Goal: Task Accomplishment & Management: Complete application form

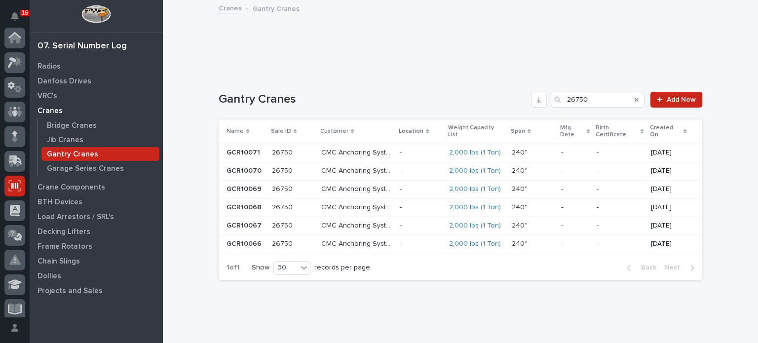
scroll to position [148, 0]
click at [65, 186] on p "Crane Components" at bounding box center [72, 187] width 68 height 9
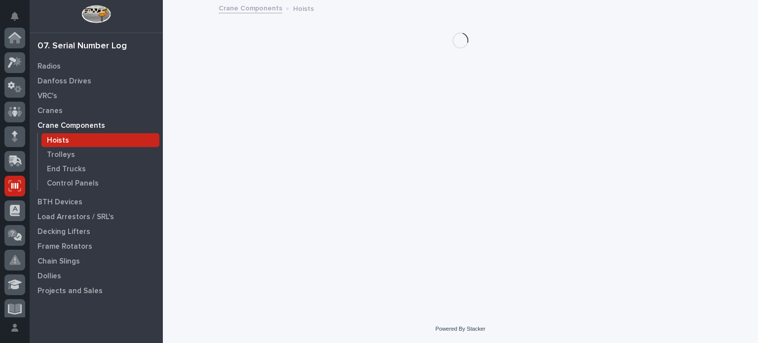
scroll to position [148, 0]
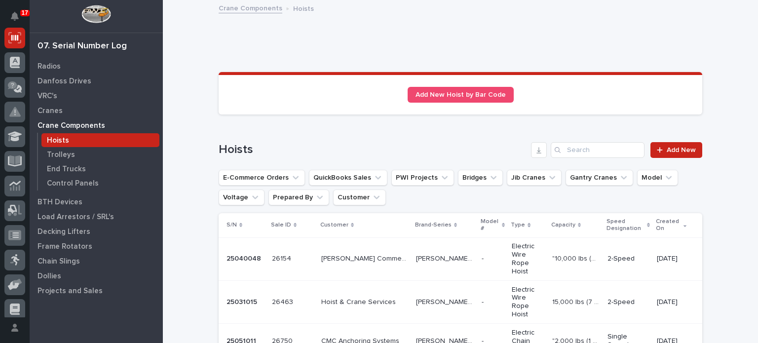
click at [63, 141] on p "Hoists" at bounding box center [58, 140] width 22 height 9
click at [679, 147] on span "Add New" at bounding box center [681, 150] width 29 height 7
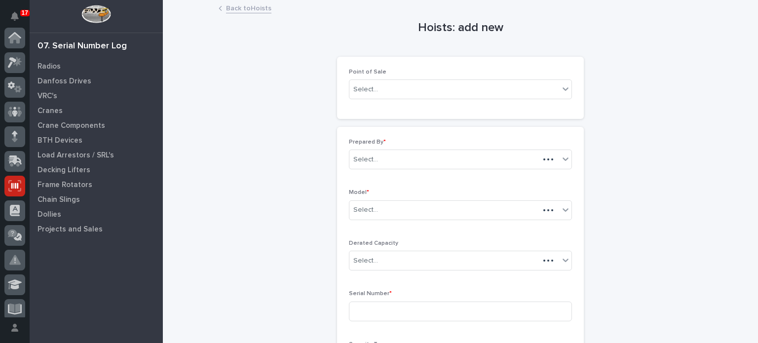
scroll to position [148, 0]
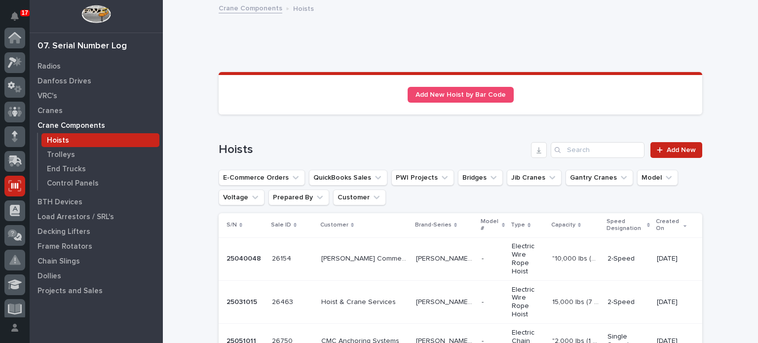
scroll to position [148, 0]
click at [587, 148] on input "Search" at bounding box center [598, 150] width 94 height 16
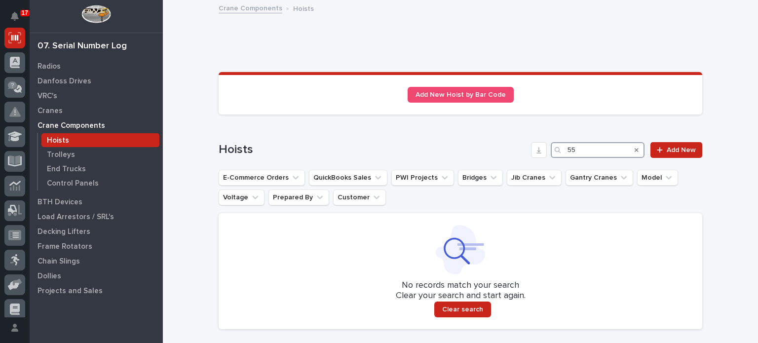
type input "5"
type input "ss09"
click at [681, 147] on span "Add New" at bounding box center [681, 150] width 29 height 7
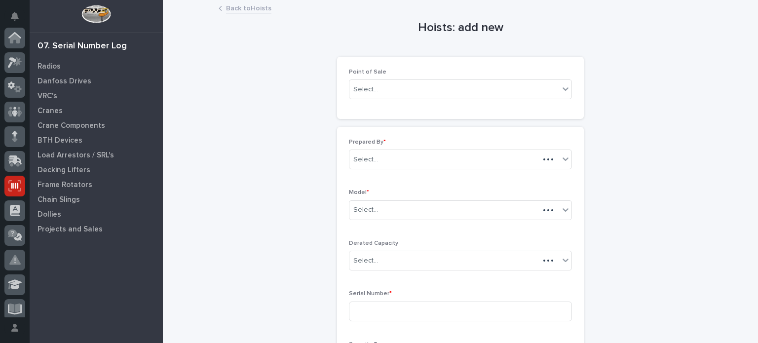
scroll to position [148, 0]
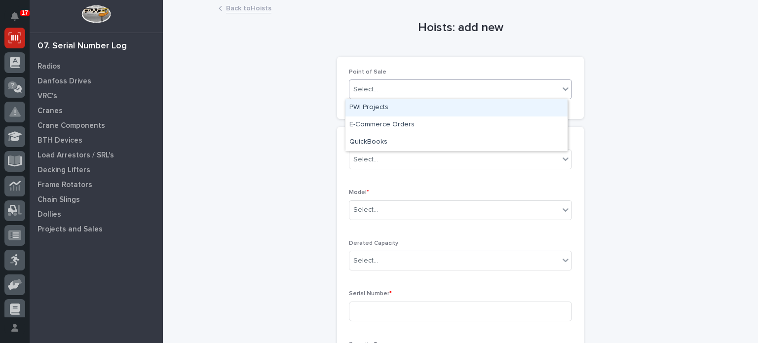
click at [565, 92] on icon at bounding box center [566, 89] width 10 height 10
click at [550, 109] on div "PWI Projects" at bounding box center [457, 107] width 222 height 17
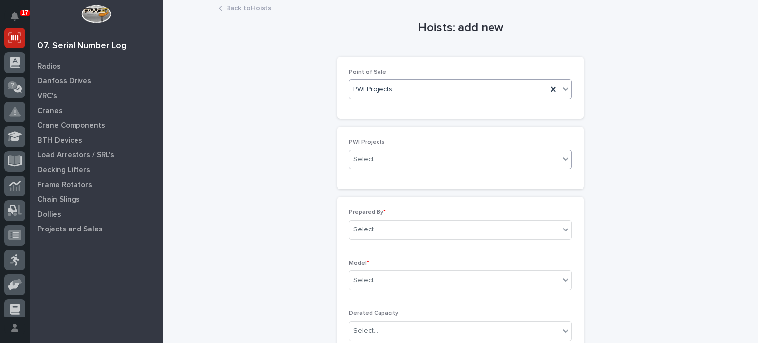
click at [531, 157] on div "Select..." at bounding box center [455, 160] width 210 height 16
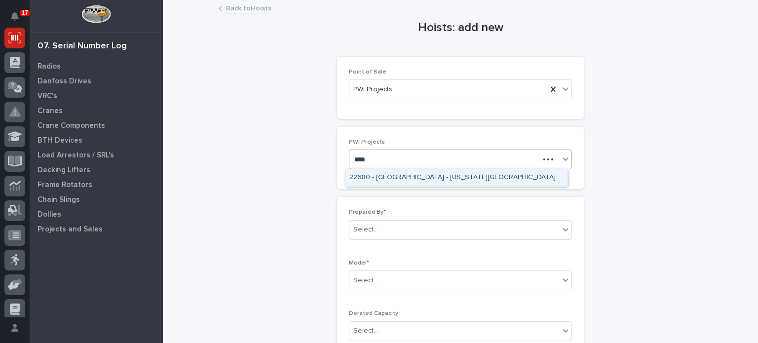
type input "*****"
click at [537, 180] on div "26803 - Hoist Zone - [PERSON_NAME] - Garage Series Crane" at bounding box center [457, 177] width 222 height 17
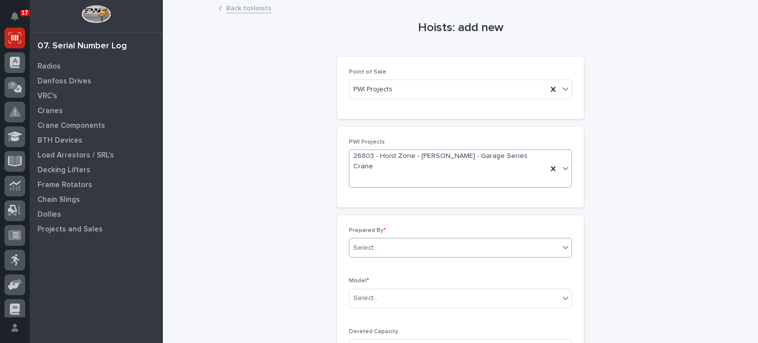
click at [515, 240] on div "Select..." at bounding box center [455, 248] width 210 height 16
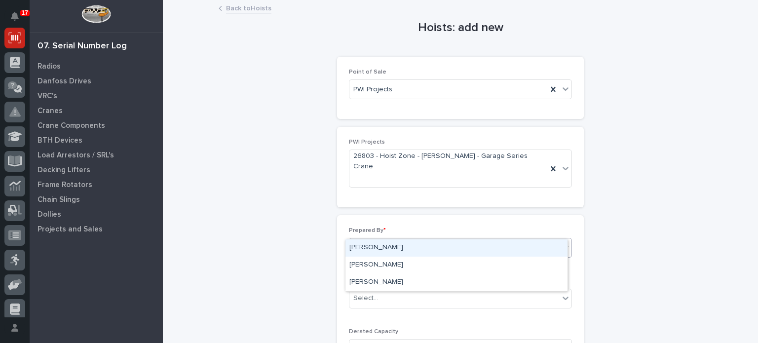
type input "*******"
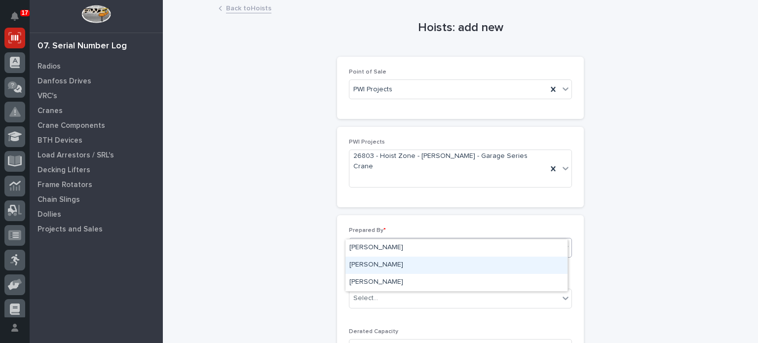
click at [496, 272] on div "[PERSON_NAME]" at bounding box center [457, 265] width 222 height 17
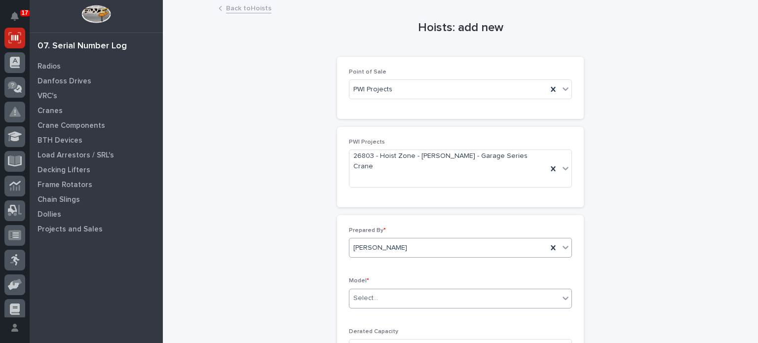
click at [494, 290] on div "Select..." at bounding box center [455, 298] width 210 height 16
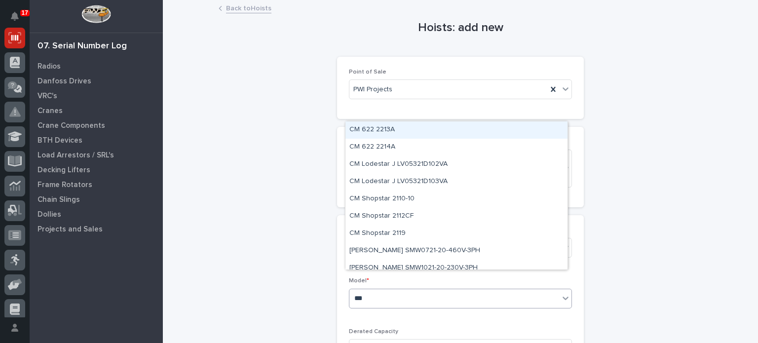
type input "****"
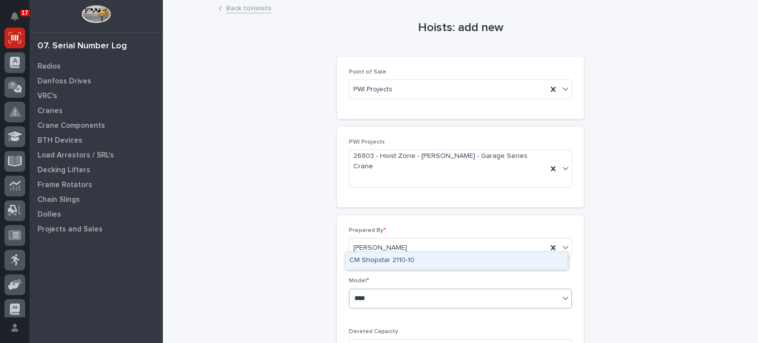
click at [488, 262] on div "CM Shopstar 2110-10" at bounding box center [457, 260] width 222 height 17
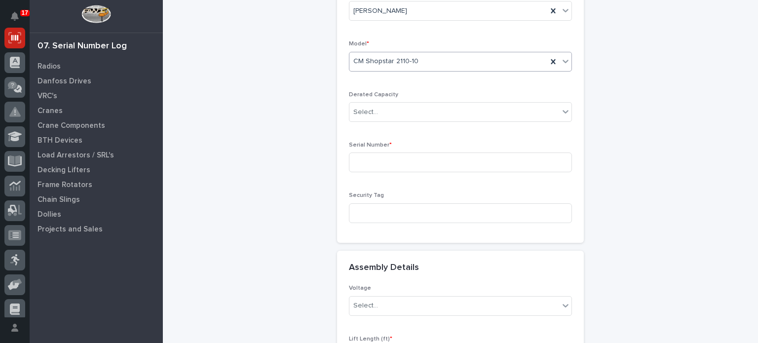
scroll to position [270, 0]
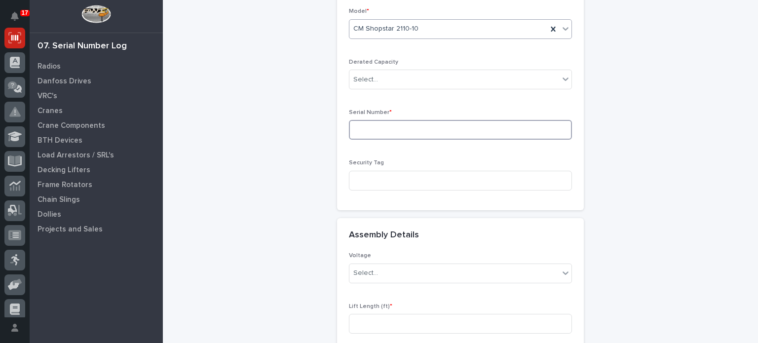
click at [467, 120] on input at bounding box center [460, 130] width 223 height 20
type input "SS0929BM"
click at [425, 265] on div "Select..." at bounding box center [455, 273] width 210 height 16
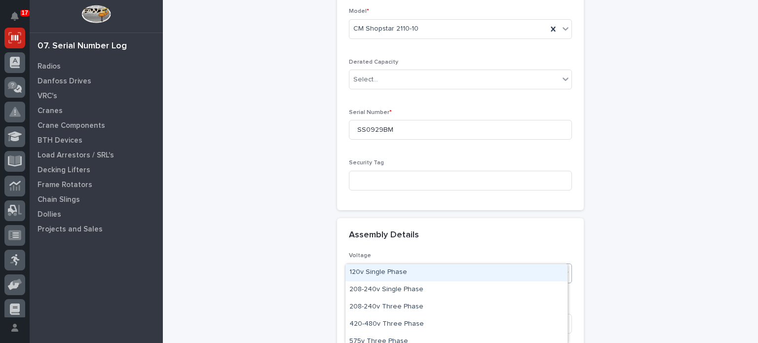
click at [421, 273] on div "120v Single Phase" at bounding box center [457, 272] width 222 height 17
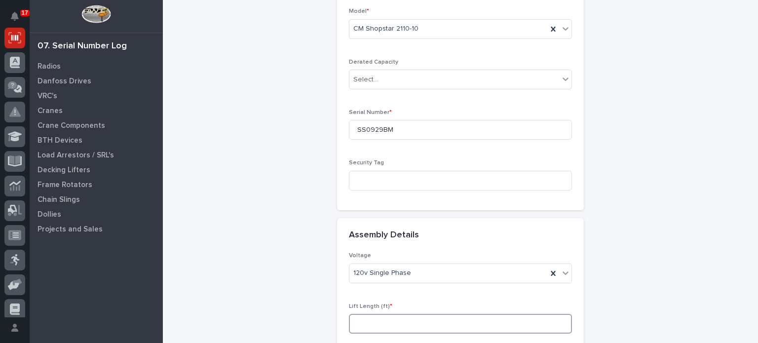
click at [423, 314] on input at bounding box center [460, 324] width 223 height 20
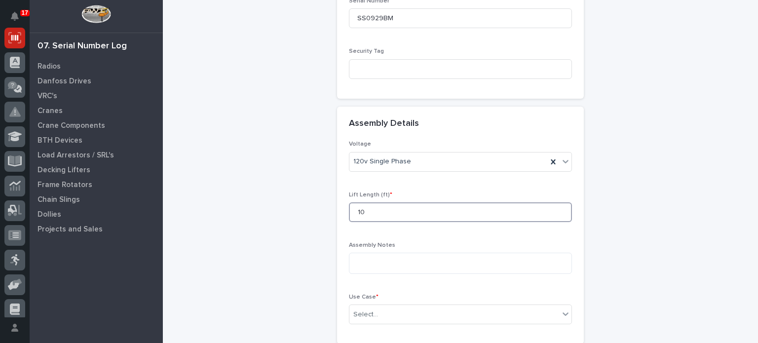
scroll to position [401, 0]
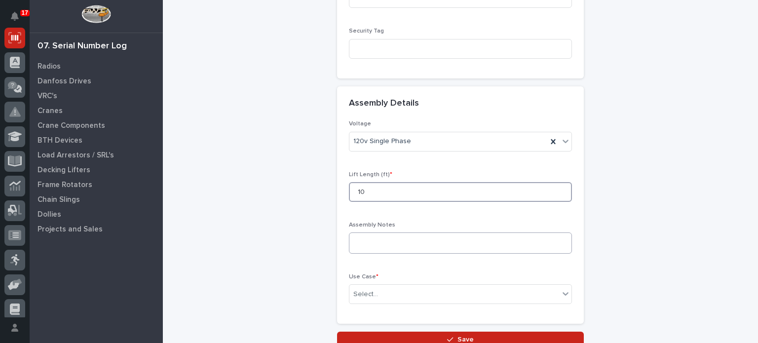
type input "10"
click at [464, 233] on textarea at bounding box center [460, 243] width 223 height 21
type textarea "*"
click at [472, 233] on textarea "**********" at bounding box center [460, 243] width 223 height 21
type textarea "**********"
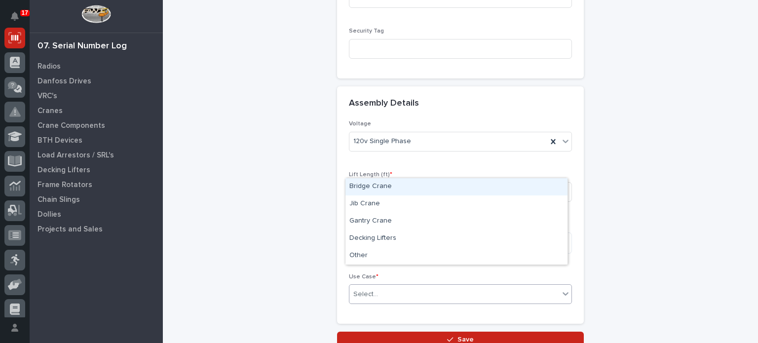
click at [561, 289] on icon at bounding box center [566, 294] width 10 height 10
click at [519, 191] on div "Bridge Crane" at bounding box center [457, 186] width 222 height 17
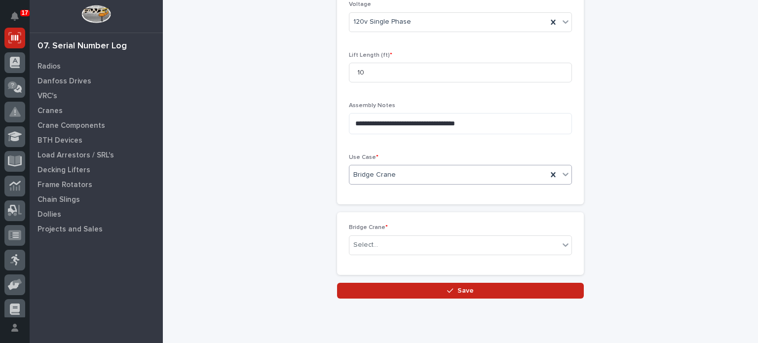
scroll to position [534, 0]
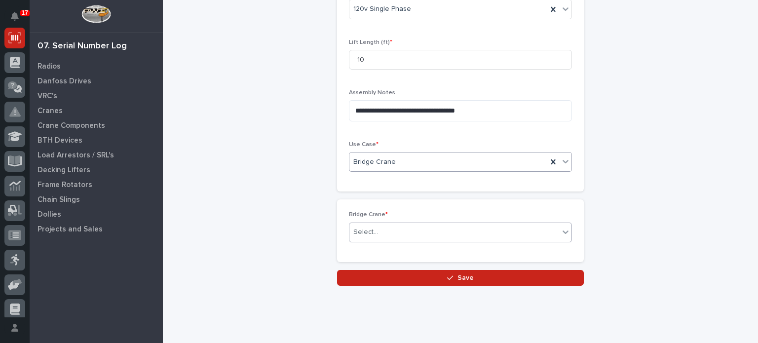
click at [526, 224] on div "Select..." at bounding box center [455, 232] width 210 height 16
type input "**********"
click at [562, 157] on icon at bounding box center [566, 162] width 10 height 10
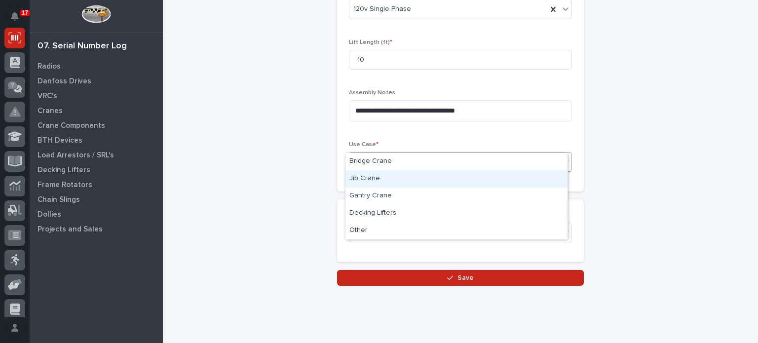
click at [550, 179] on div "Jib Crane" at bounding box center [457, 178] width 222 height 17
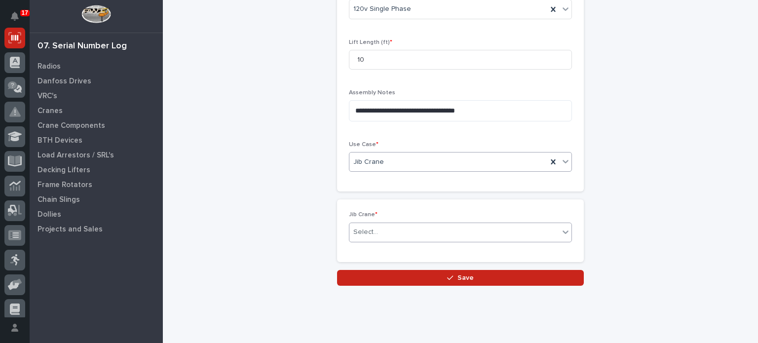
click at [520, 224] on div "Select..." at bounding box center [455, 232] width 210 height 16
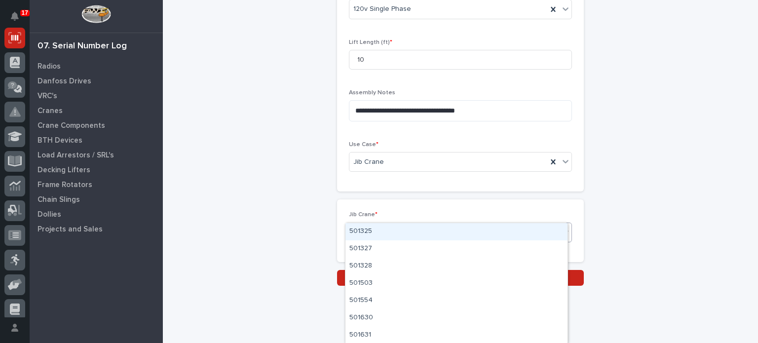
paste input "**********"
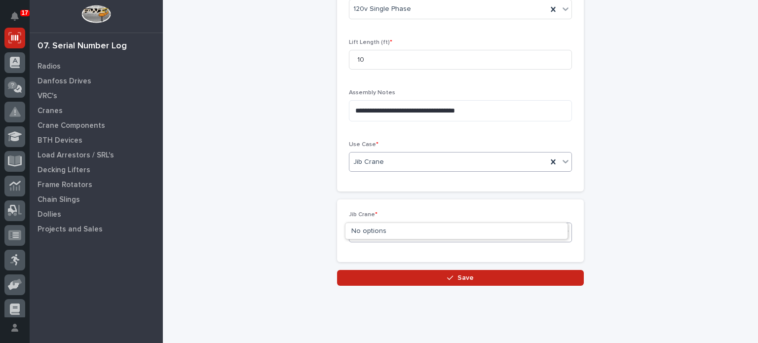
type input "**********"
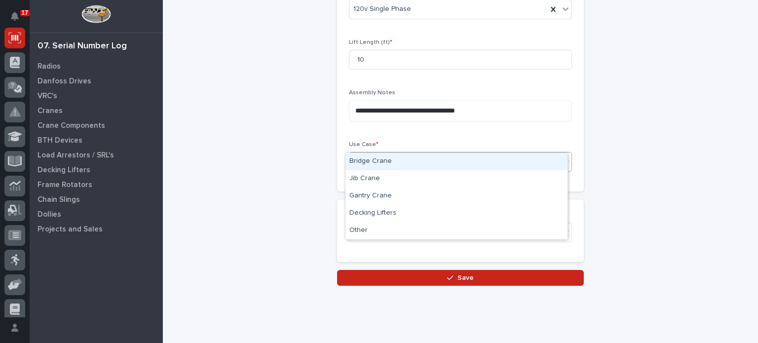
click at [561, 157] on icon at bounding box center [566, 162] width 10 height 10
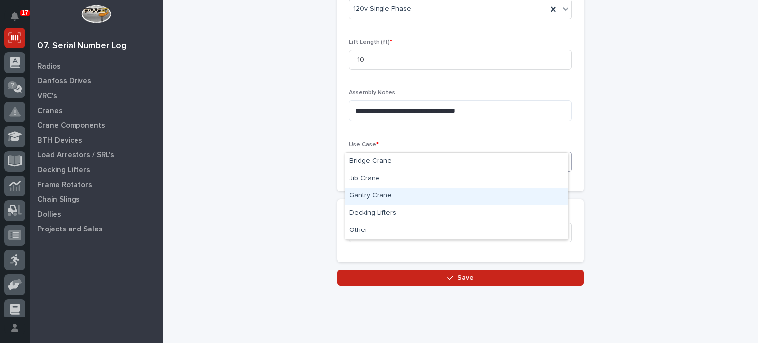
click at [537, 202] on div "Gantry Crane" at bounding box center [457, 196] width 222 height 17
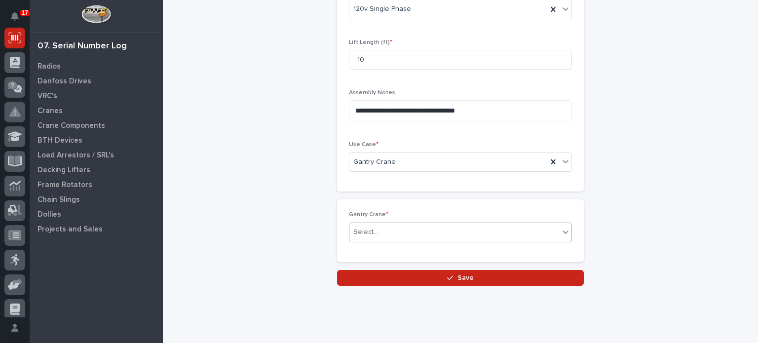
click at [529, 224] on div "Select..." at bounding box center [455, 232] width 210 height 16
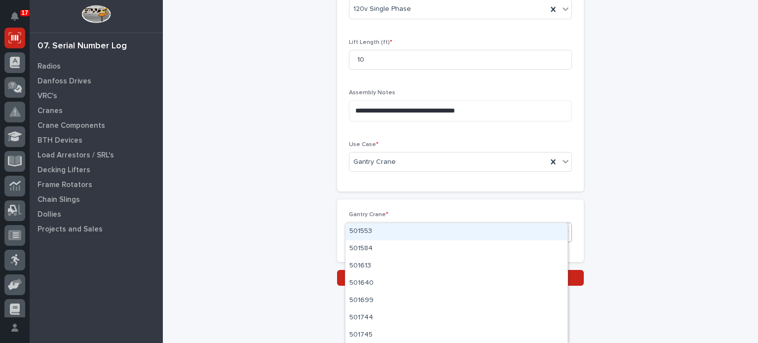
paste input "**********"
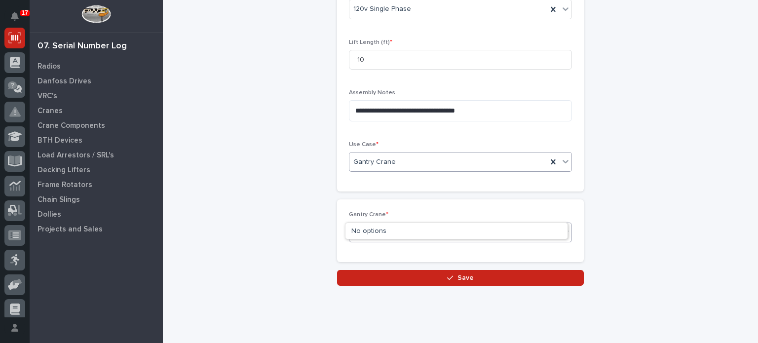
type input "**********"
click at [560, 153] on div at bounding box center [566, 162] width 12 height 18
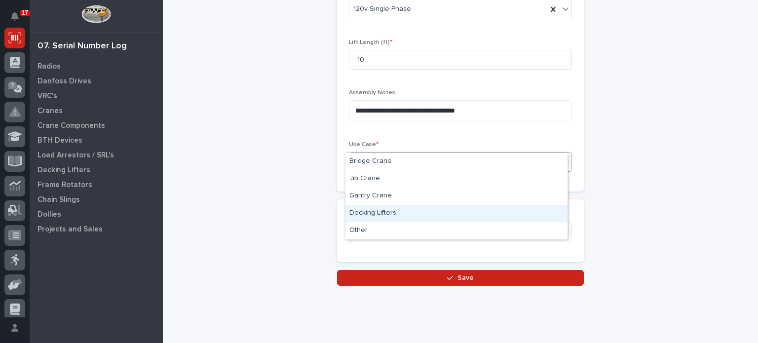
click at [536, 209] on div "Decking Lifters" at bounding box center [457, 213] width 222 height 17
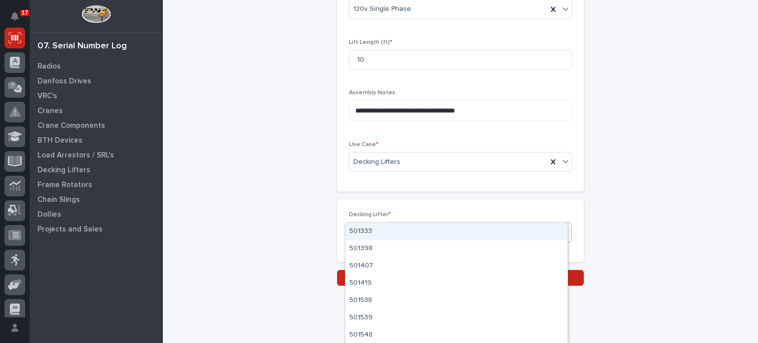
click at [536, 224] on div "Select..." at bounding box center [455, 232] width 210 height 16
paste input "**********"
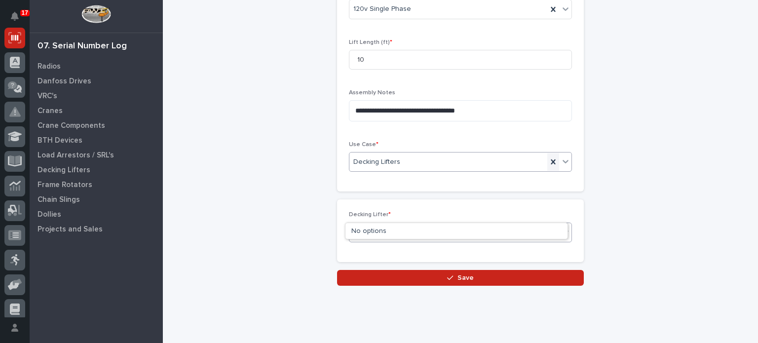
type input "**********"
click at [553, 157] on icon at bounding box center [554, 162] width 10 height 10
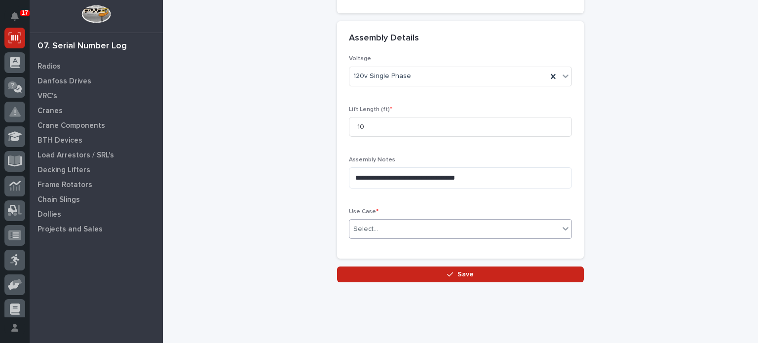
scroll to position [464, 0]
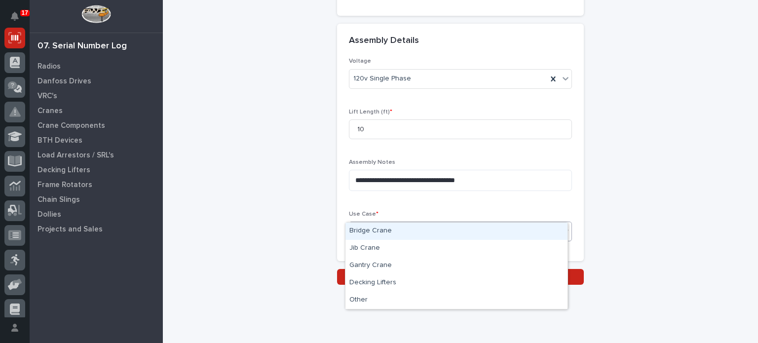
click at [561, 226] on icon at bounding box center [566, 231] width 10 height 10
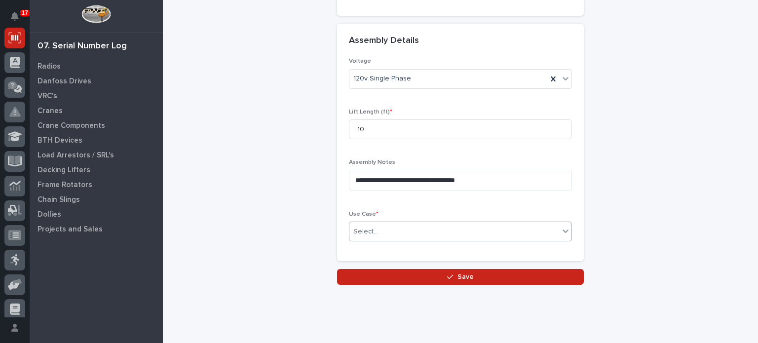
click at [561, 226] on icon at bounding box center [566, 231] width 10 height 10
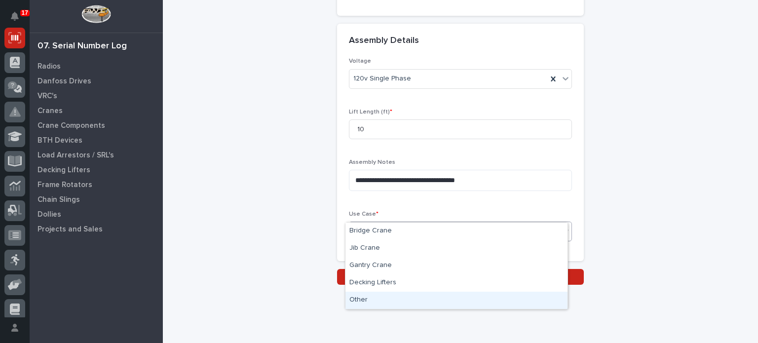
click at [527, 298] on div "Other" at bounding box center [457, 300] width 222 height 17
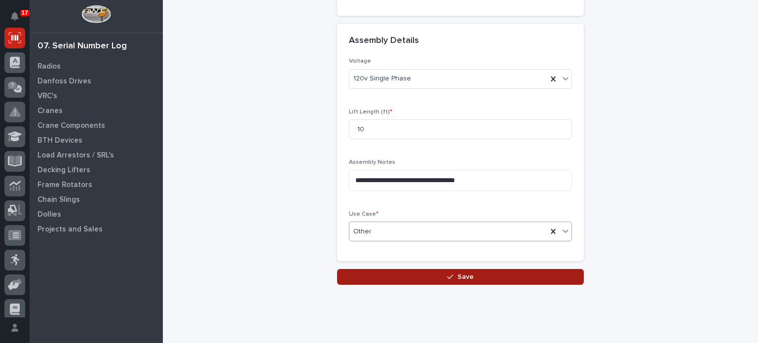
click at [470, 269] on button "Save" at bounding box center [460, 277] width 247 height 16
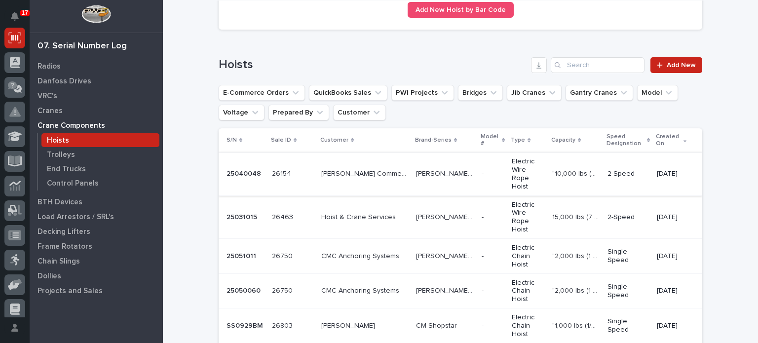
scroll to position [92, 0]
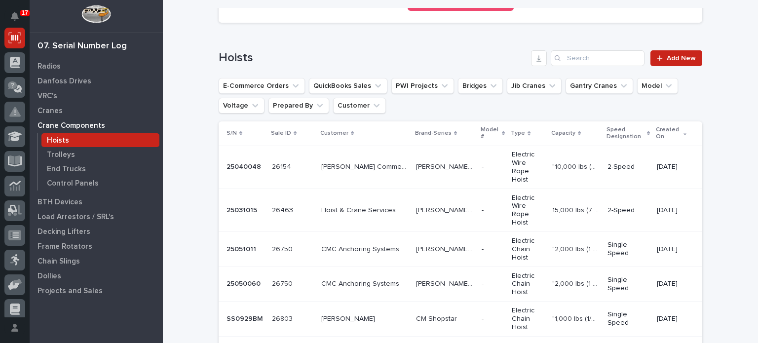
click at [578, 313] on p ""1,000 lbs (1/2 Ton)"" at bounding box center [577, 318] width 49 height 10
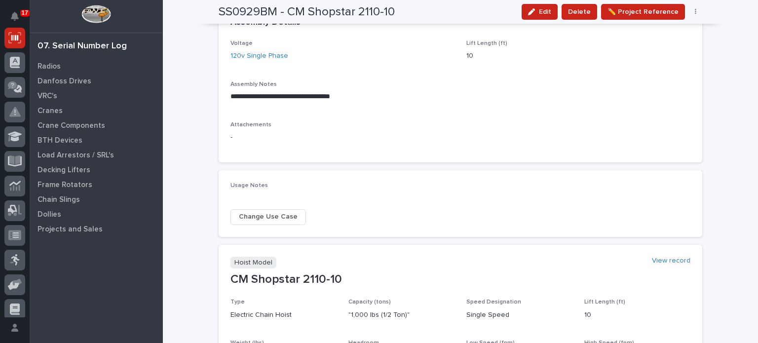
scroll to position [326, 0]
click at [548, 4] on button "Edit" at bounding box center [540, 12] width 36 height 16
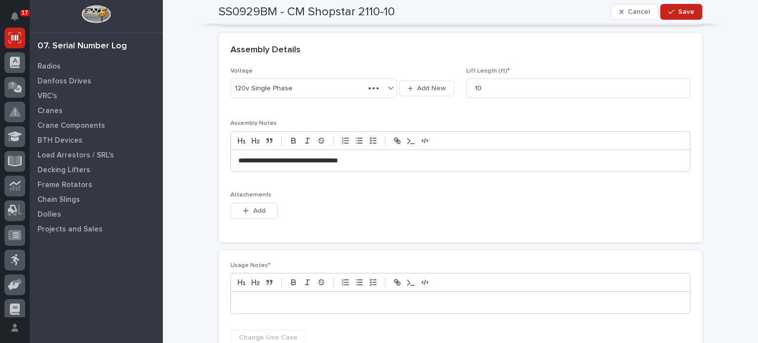
scroll to position [386, 0]
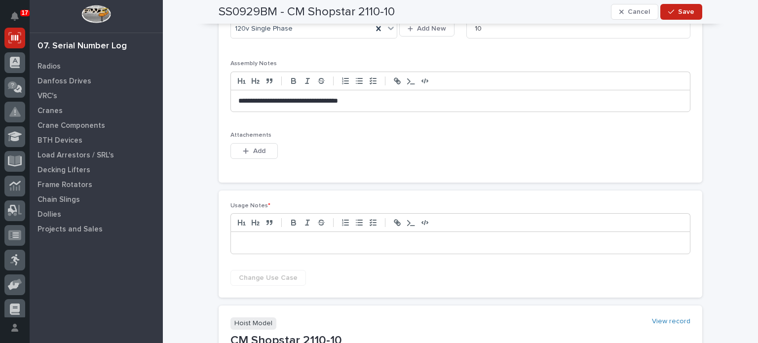
click at [386, 238] on p at bounding box center [461, 243] width 444 height 10
click at [683, 11] on span "Save" at bounding box center [686, 11] width 16 height 9
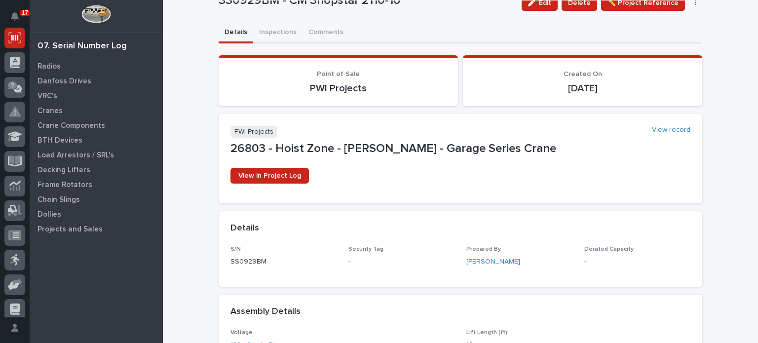
scroll to position [37, 0]
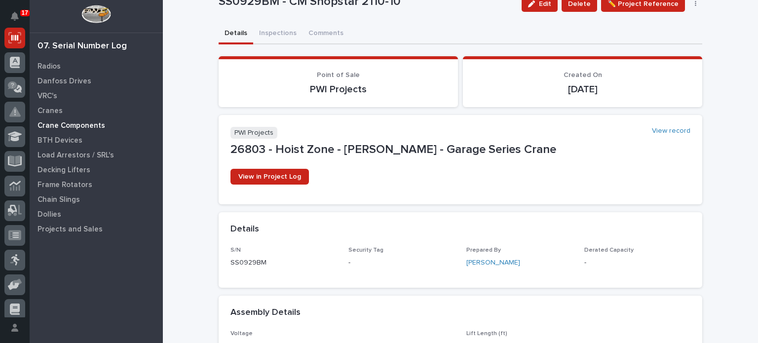
click at [79, 128] on p "Crane Components" at bounding box center [72, 125] width 68 height 9
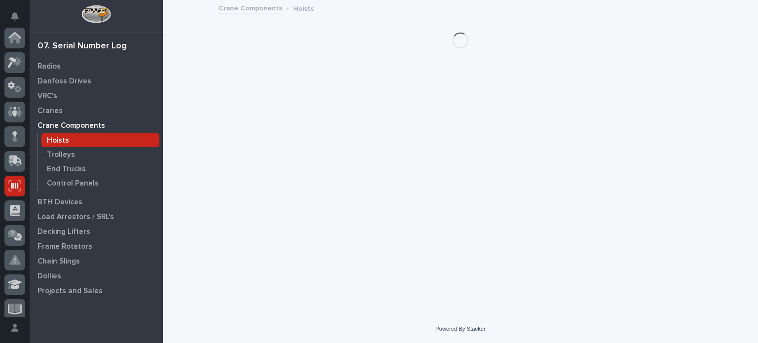
scroll to position [148, 0]
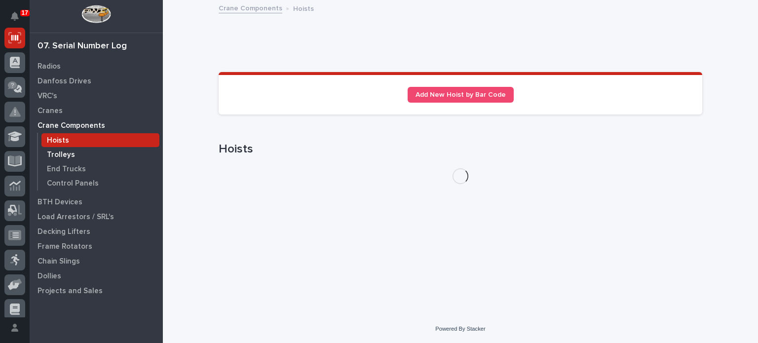
click at [69, 159] on p "Trolleys" at bounding box center [61, 155] width 28 height 9
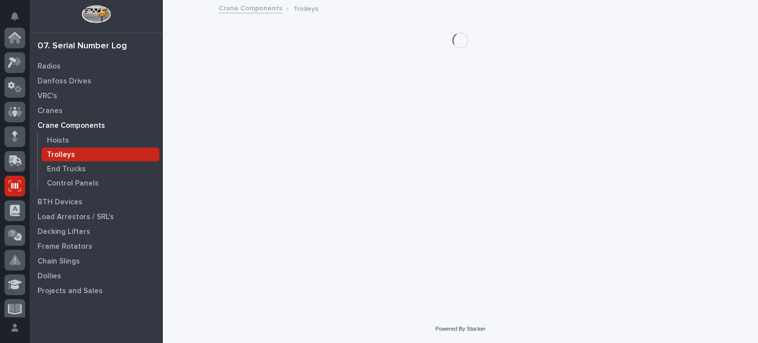
scroll to position [148, 0]
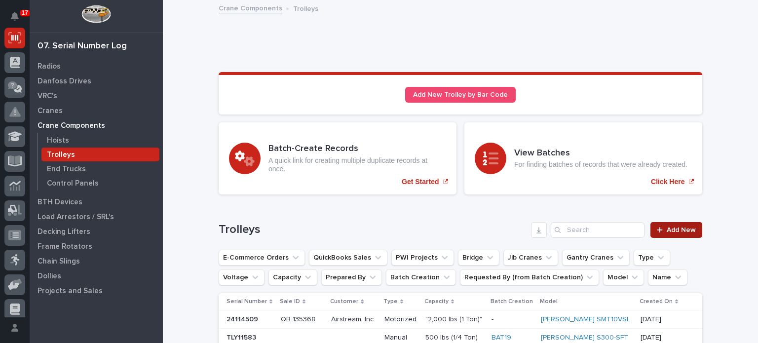
click at [660, 229] on icon at bounding box center [660, 230] width 6 height 7
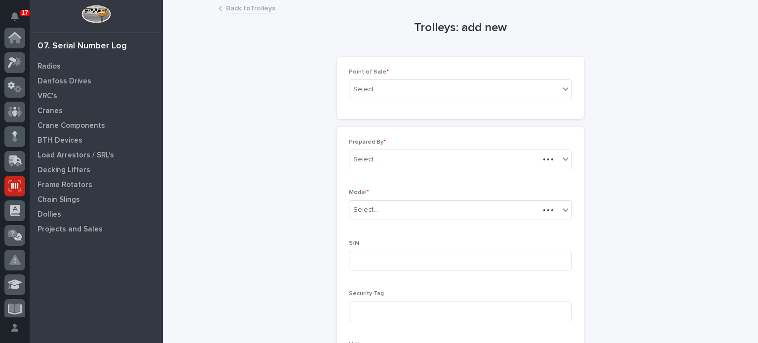
scroll to position [148, 0]
click at [563, 90] on icon at bounding box center [566, 88] width 6 height 3
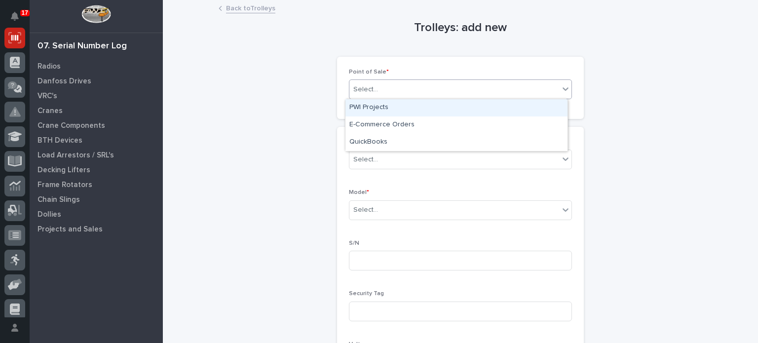
click at [549, 106] on div "PWI Projects" at bounding box center [457, 107] width 222 height 17
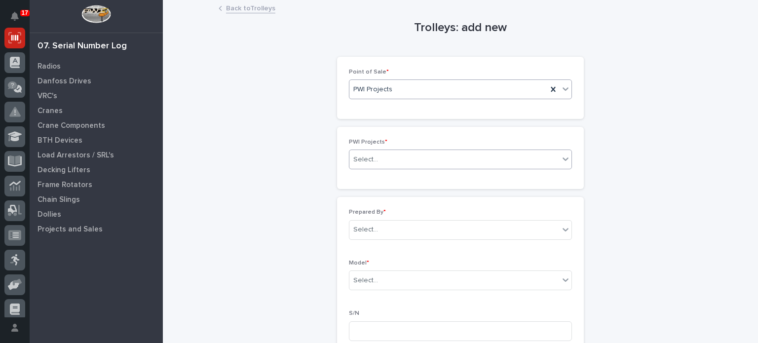
click at [503, 156] on div "Select..." at bounding box center [455, 160] width 210 height 16
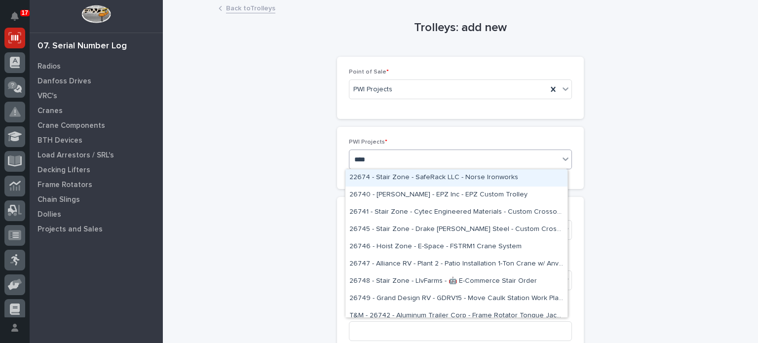
type input "*****"
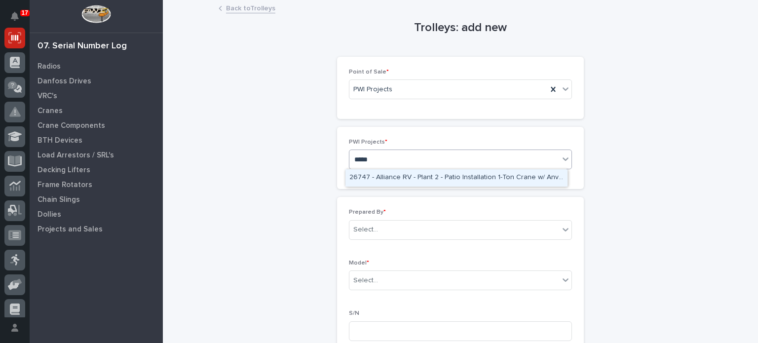
click at [507, 177] on div "26747 - Alliance RV - Plant 2 - Patio Installation 1-Ton Crane w/ Anver Lifter" at bounding box center [457, 177] width 222 height 17
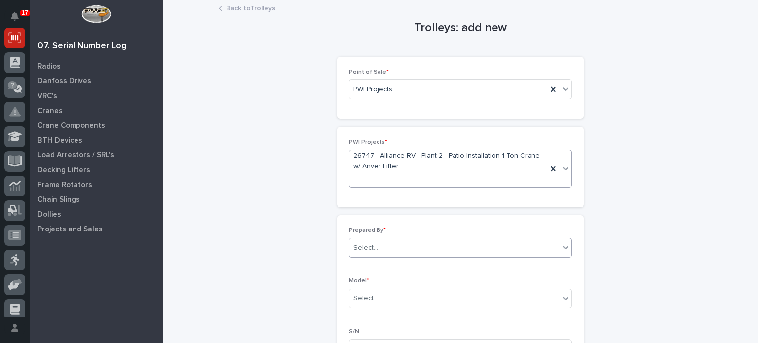
click at [480, 246] on div "Select..." at bounding box center [455, 248] width 210 height 16
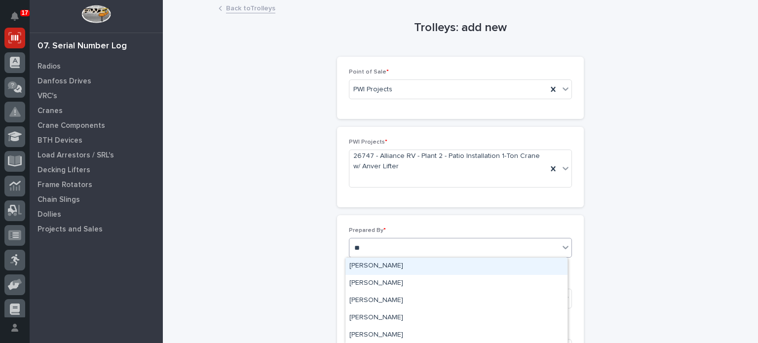
type input "***"
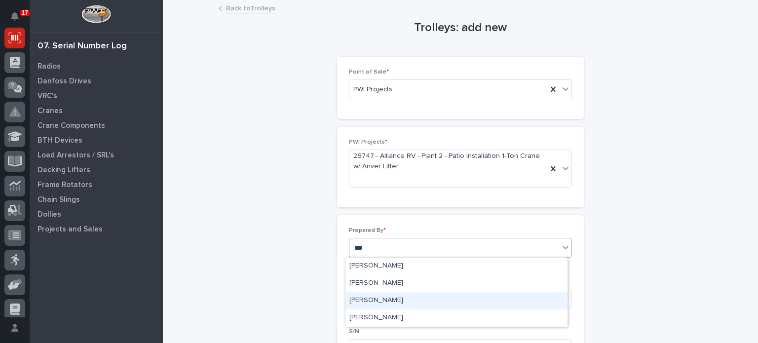
click at [473, 298] on div "[PERSON_NAME]" at bounding box center [457, 300] width 222 height 17
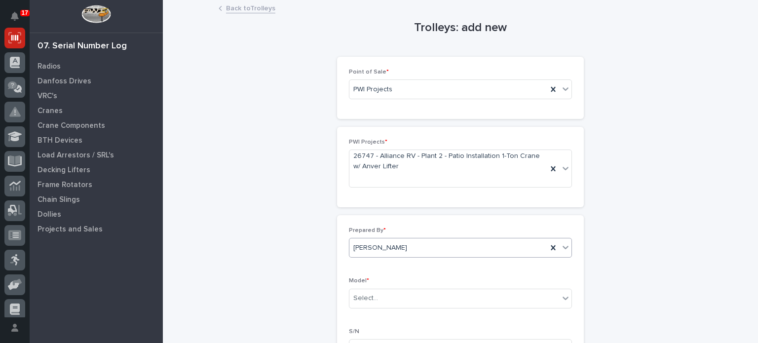
click at [473, 298] on div "Select..." at bounding box center [455, 298] width 210 height 16
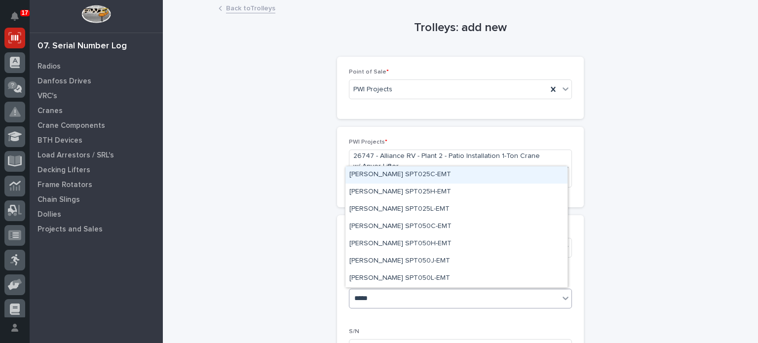
type input "******"
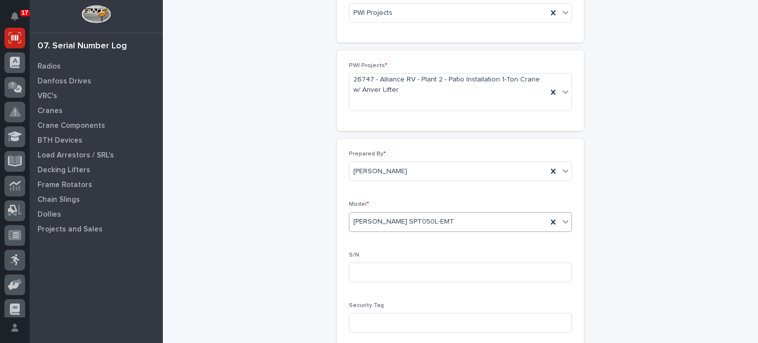
scroll to position [99, 0]
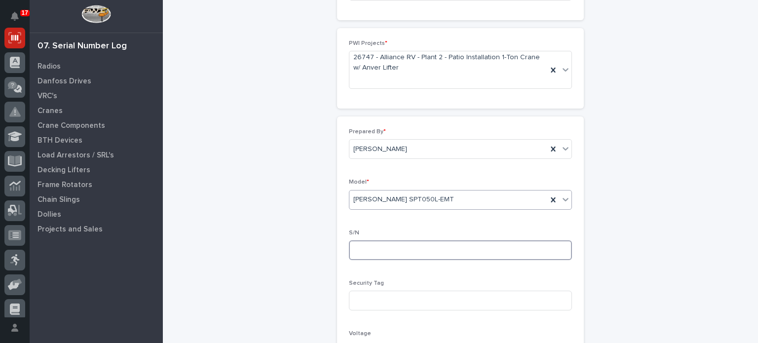
click at [524, 243] on input at bounding box center [460, 250] width 223 height 20
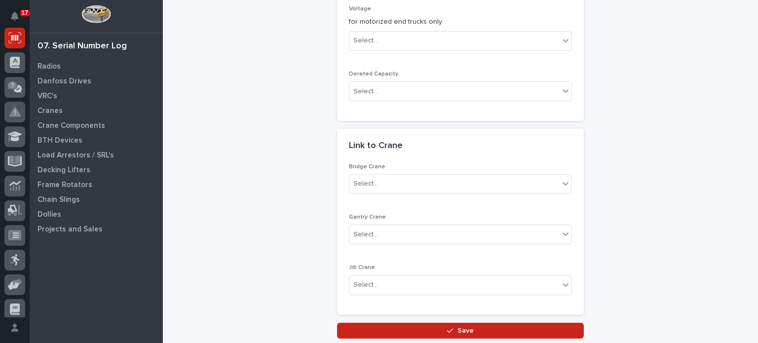
scroll to position [435, 0]
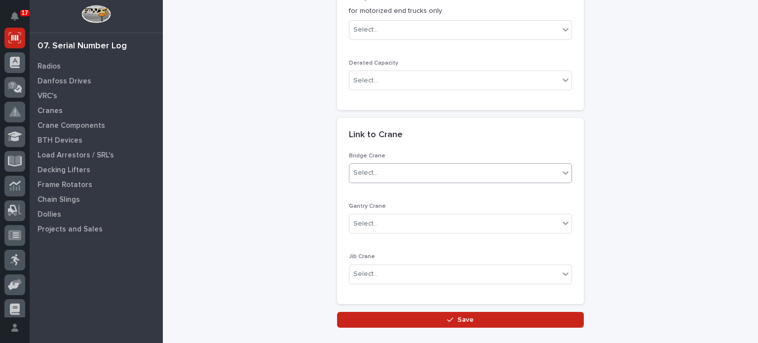
type input "TLY11942"
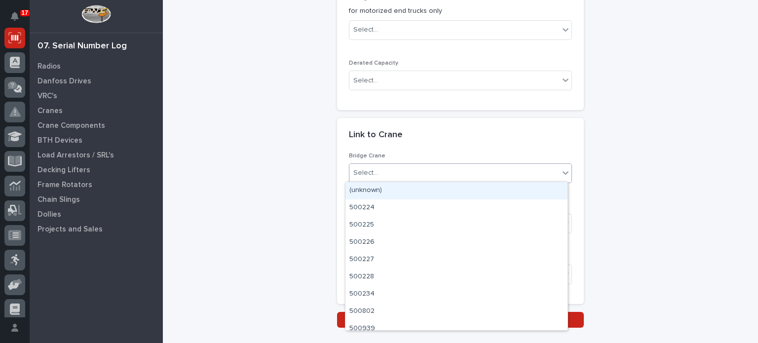
click at [520, 170] on div "Select..." at bounding box center [455, 173] width 210 height 16
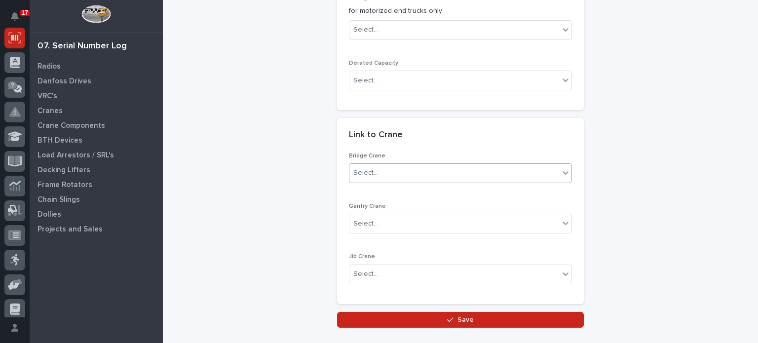
click at [416, 170] on div "Select..." at bounding box center [455, 173] width 210 height 16
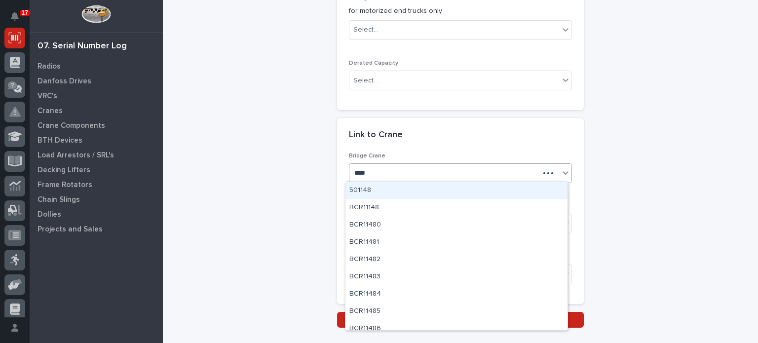
type input "*****"
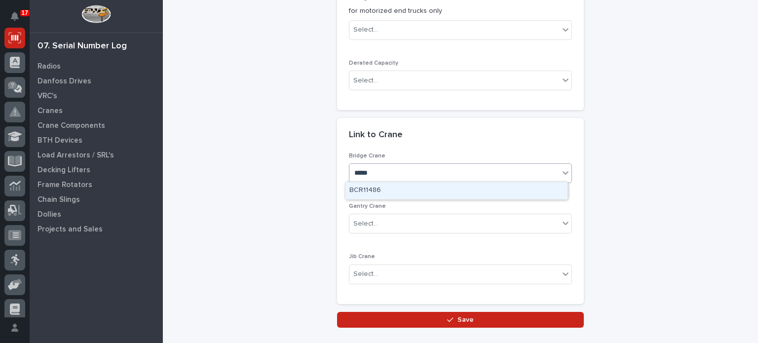
click at [416, 195] on div "BCR11486" at bounding box center [457, 190] width 222 height 17
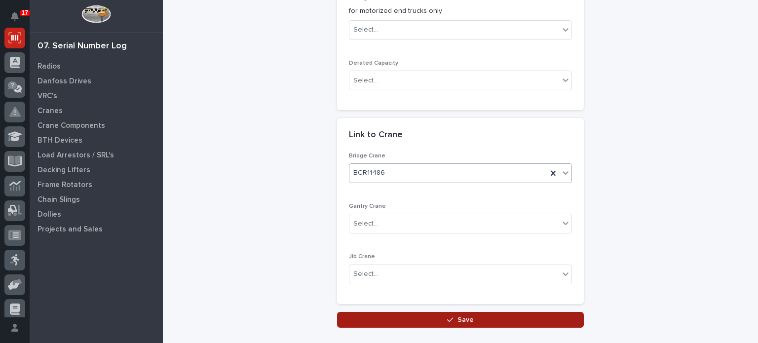
click at [465, 317] on span "Save" at bounding box center [466, 320] width 16 height 9
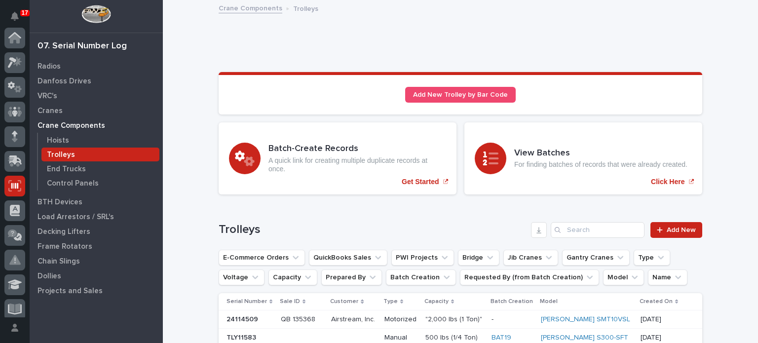
scroll to position [148, 0]
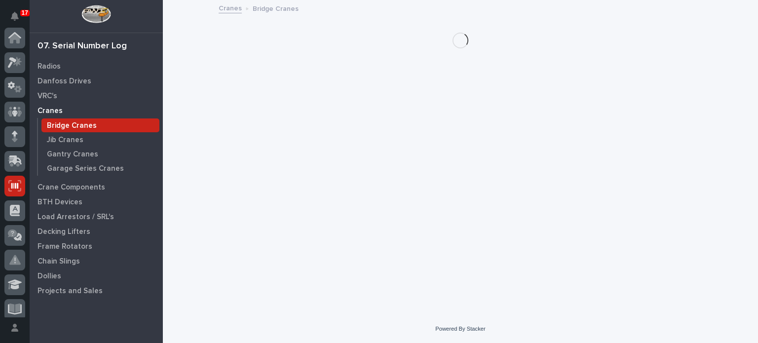
scroll to position [148, 0]
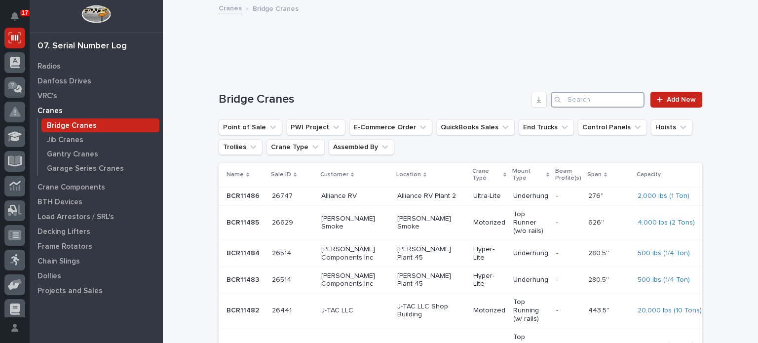
click at [582, 98] on input "Search" at bounding box center [598, 100] width 94 height 16
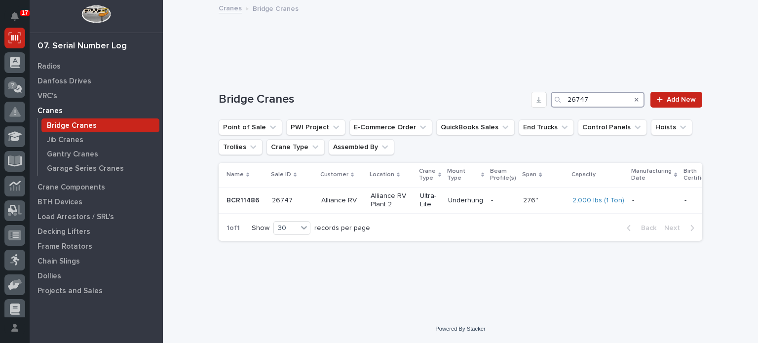
type input "26747"
